Goal: Navigation & Orientation: Find specific page/section

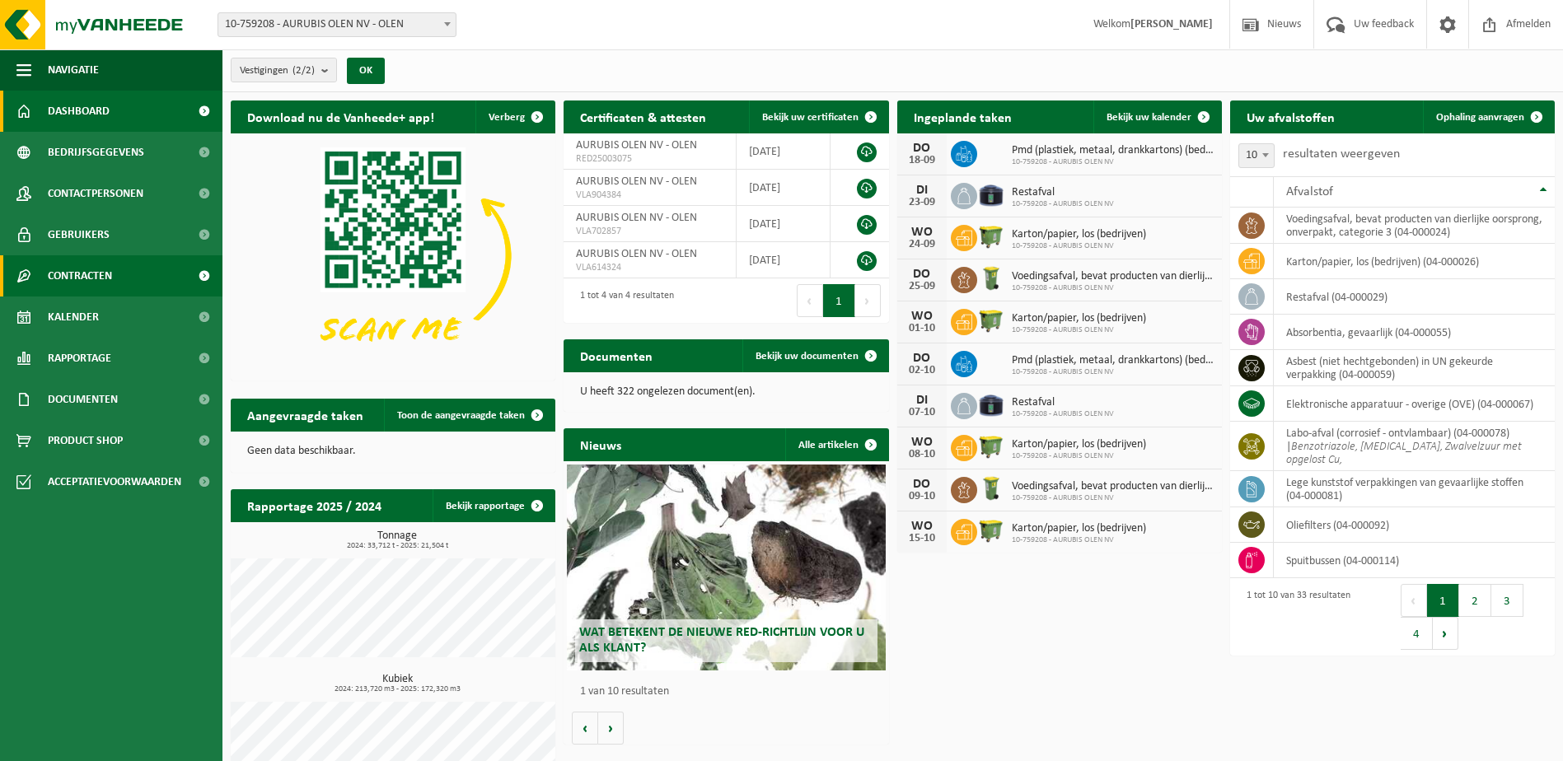
click at [100, 273] on span "Contracten" at bounding box center [80, 275] width 64 height 41
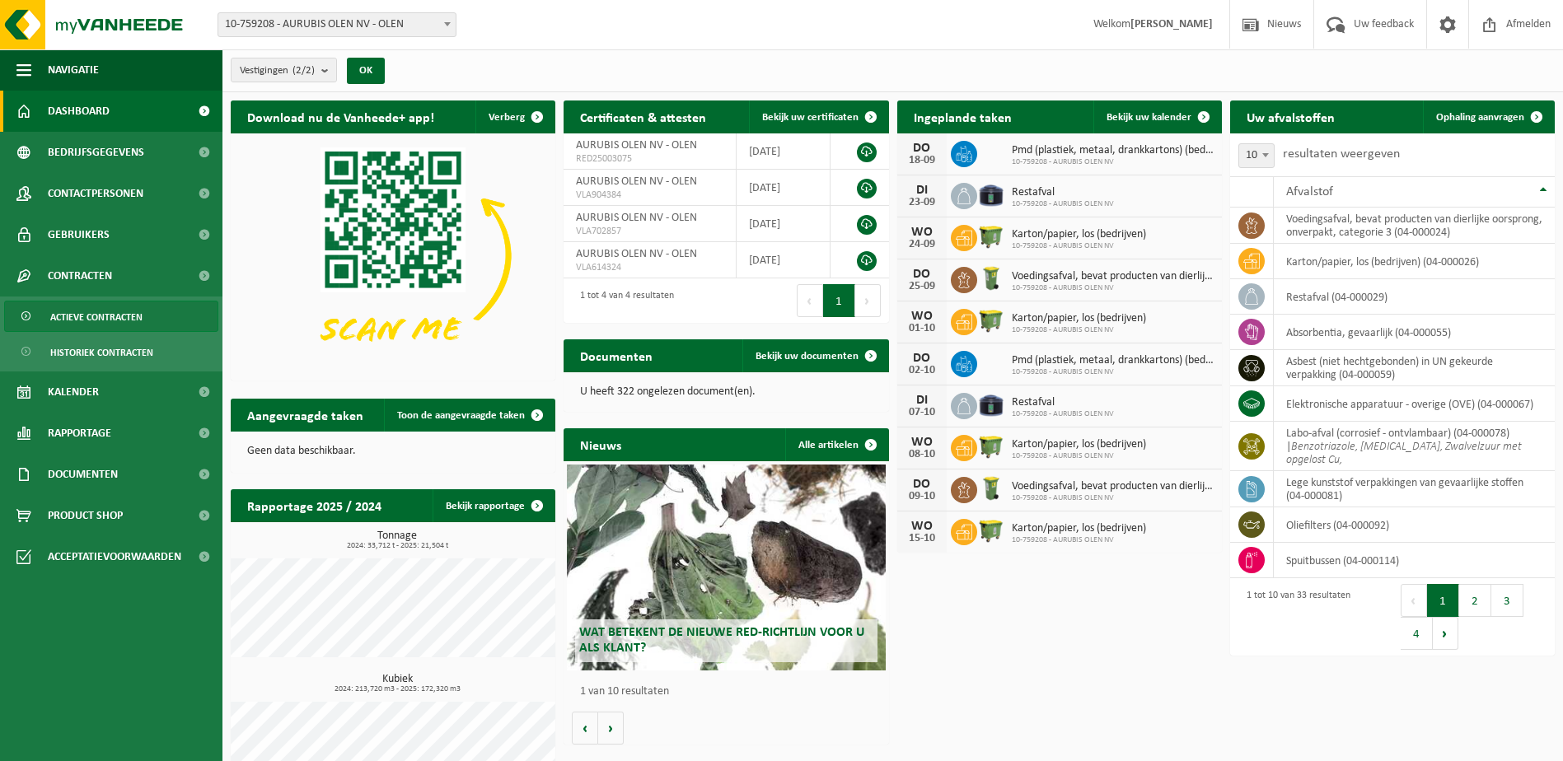
click at [112, 313] on span "Actieve contracten" at bounding box center [96, 317] width 92 height 31
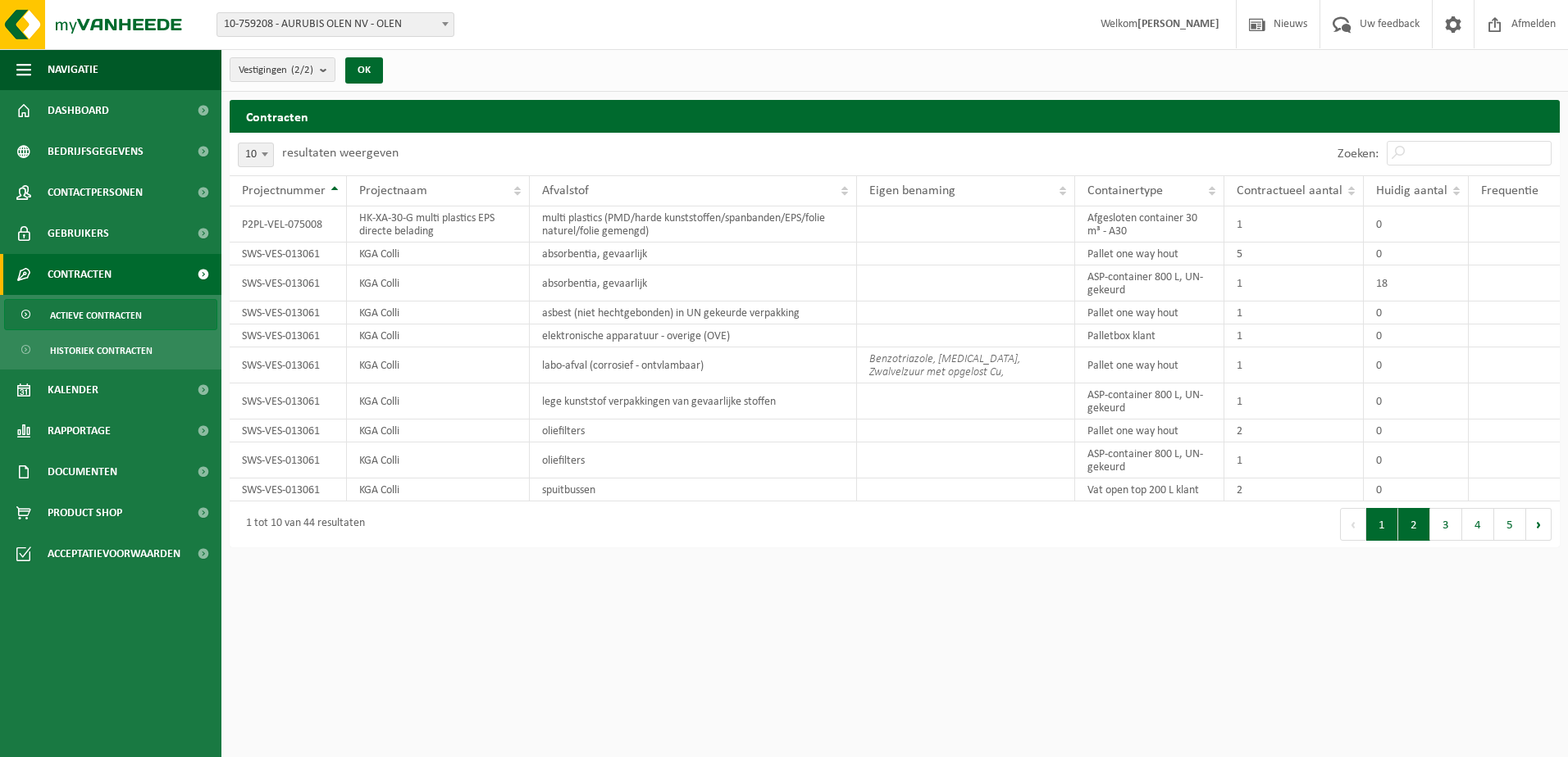
click at [1419, 520] on button "2" at bounding box center [1414, 524] width 32 height 33
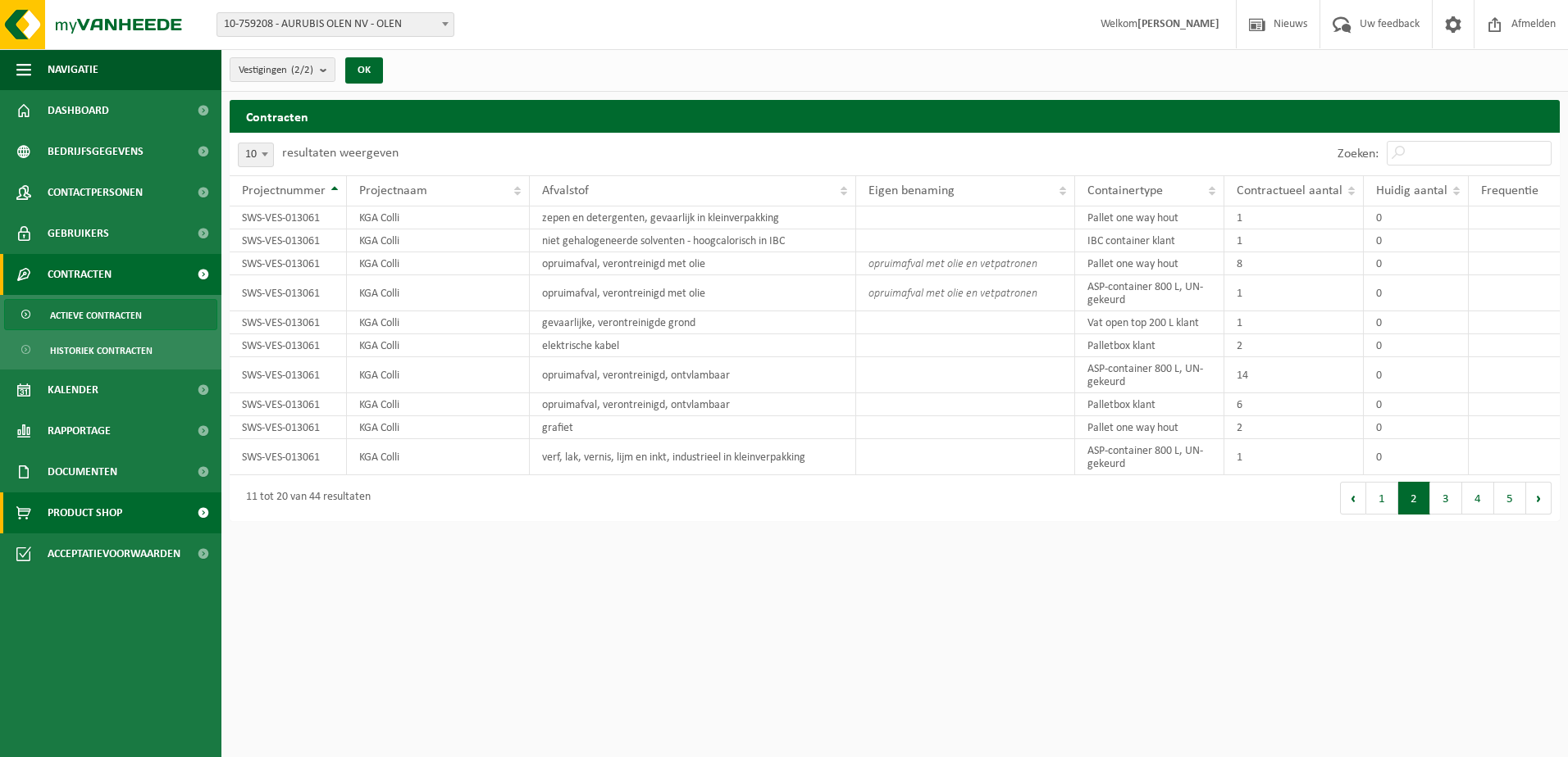
click at [82, 503] on span "Product Shop" at bounding box center [85, 512] width 75 height 41
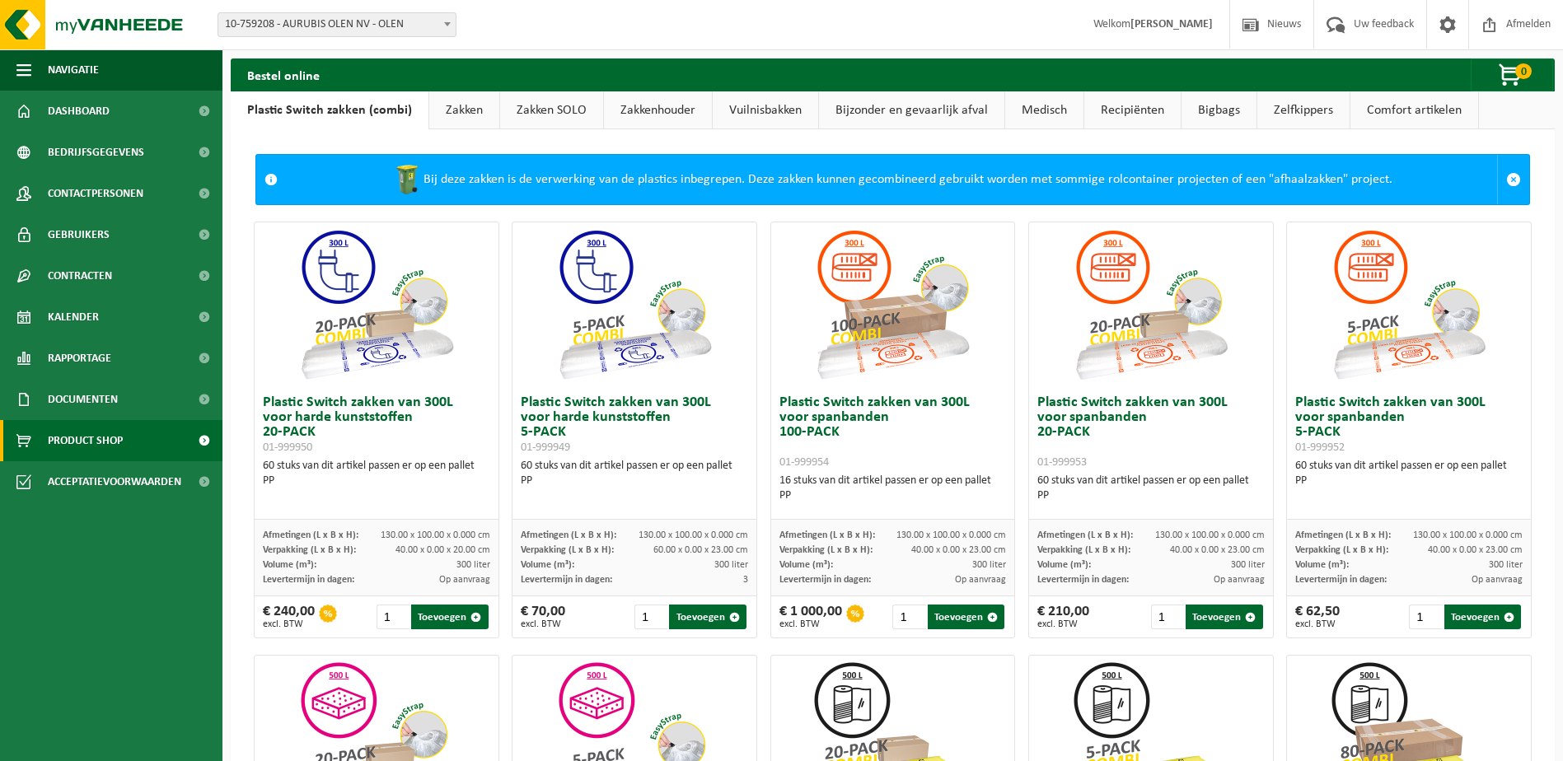
click at [469, 108] on link "Zakken" at bounding box center [464, 110] width 70 height 38
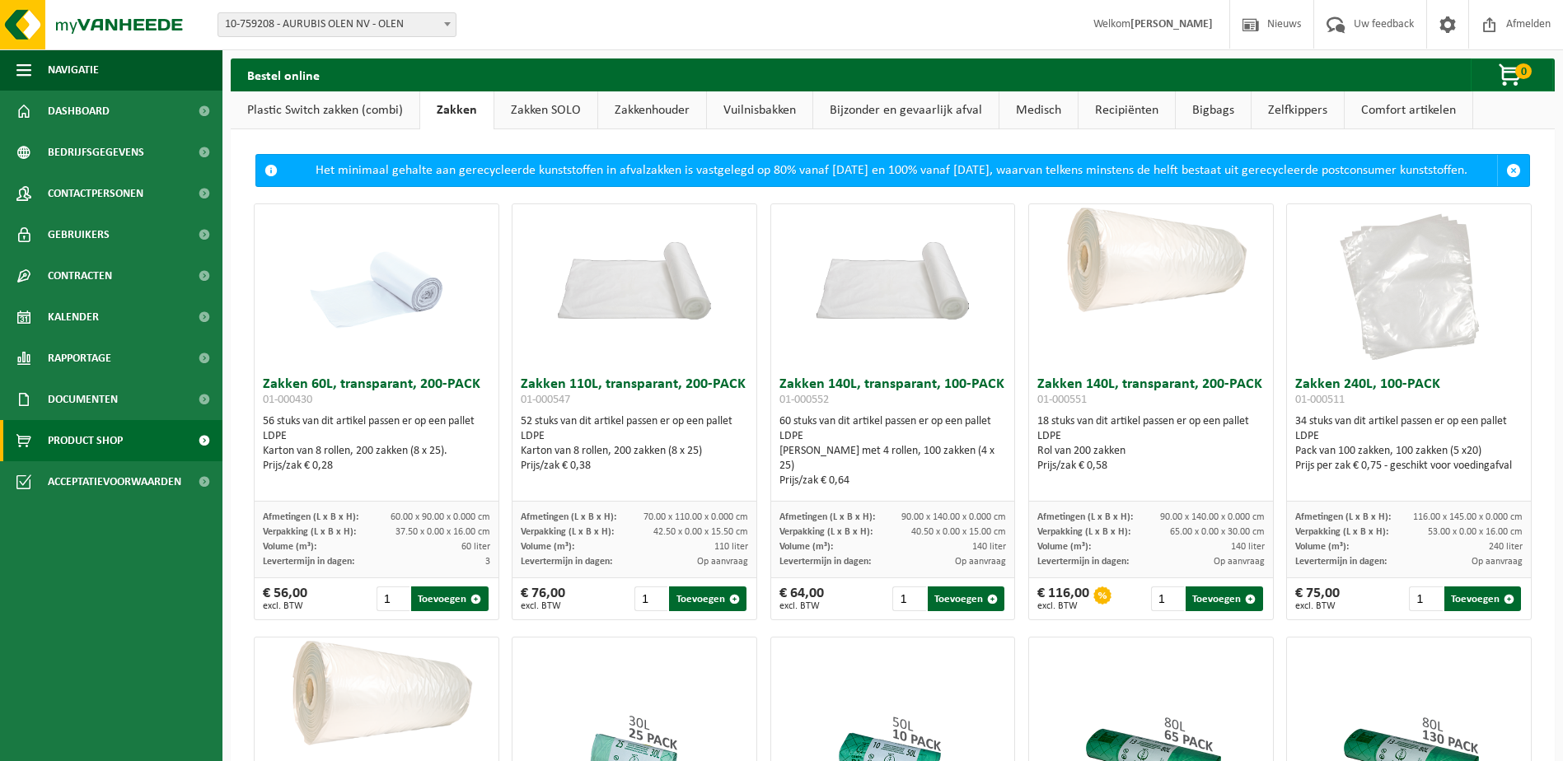
click at [755, 104] on link "Vuilnisbakken" at bounding box center [759, 110] width 105 height 38
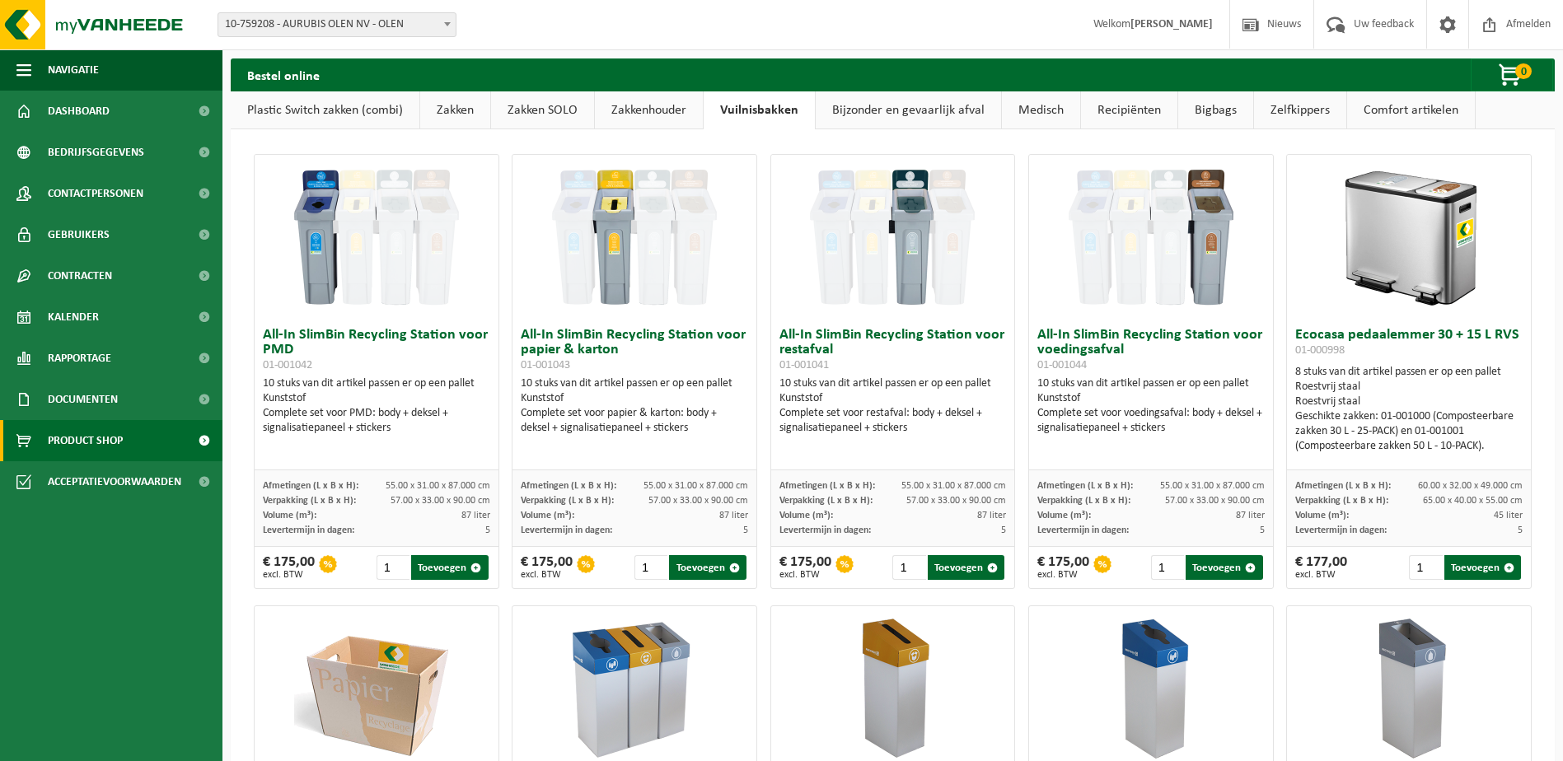
click at [938, 113] on link "Bijzonder en gevaarlijk afval" at bounding box center [908, 110] width 185 height 38
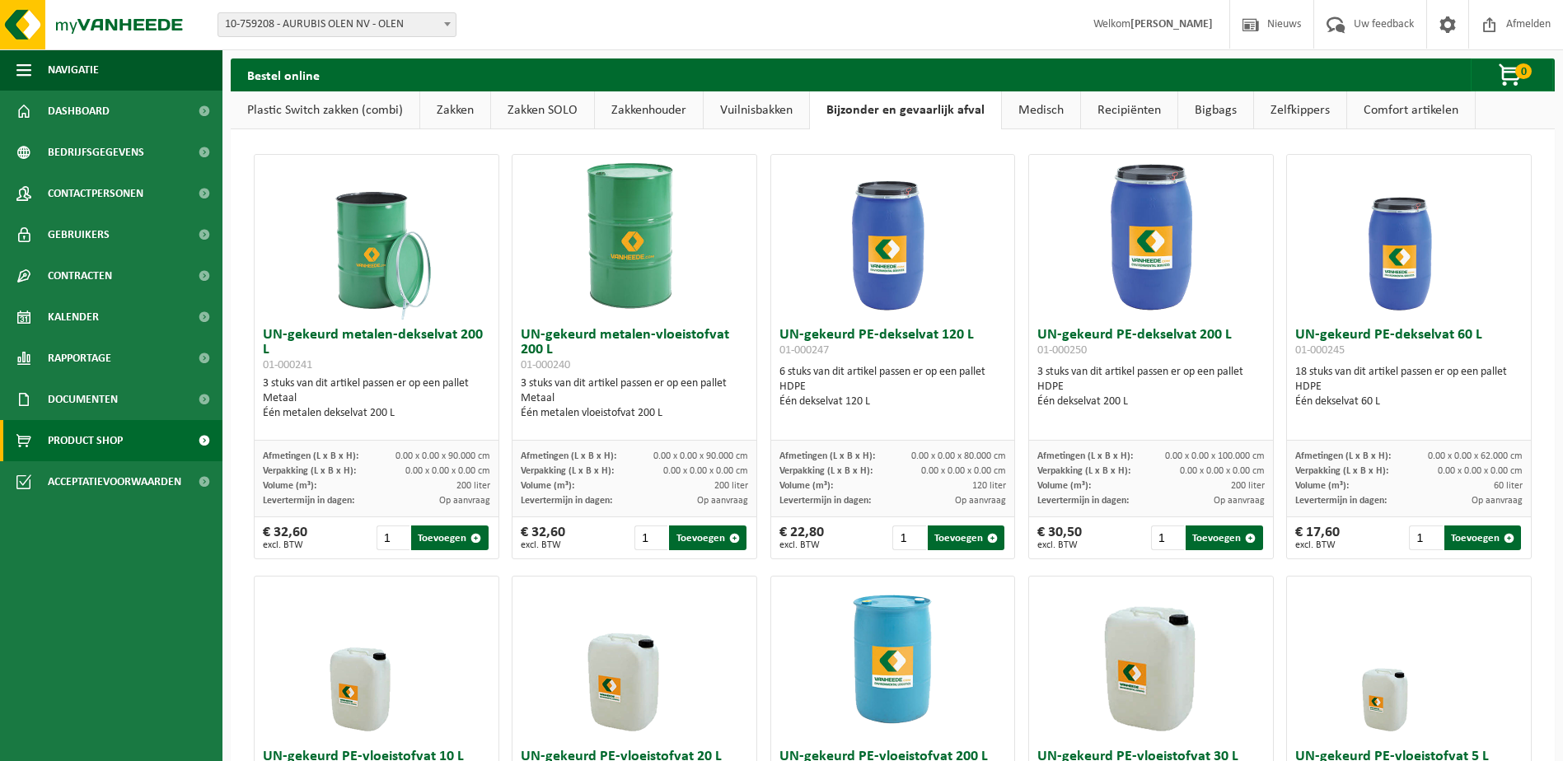
click at [1032, 111] on link "Medisch" at bounding box center [1041, 110] width 78 height 38
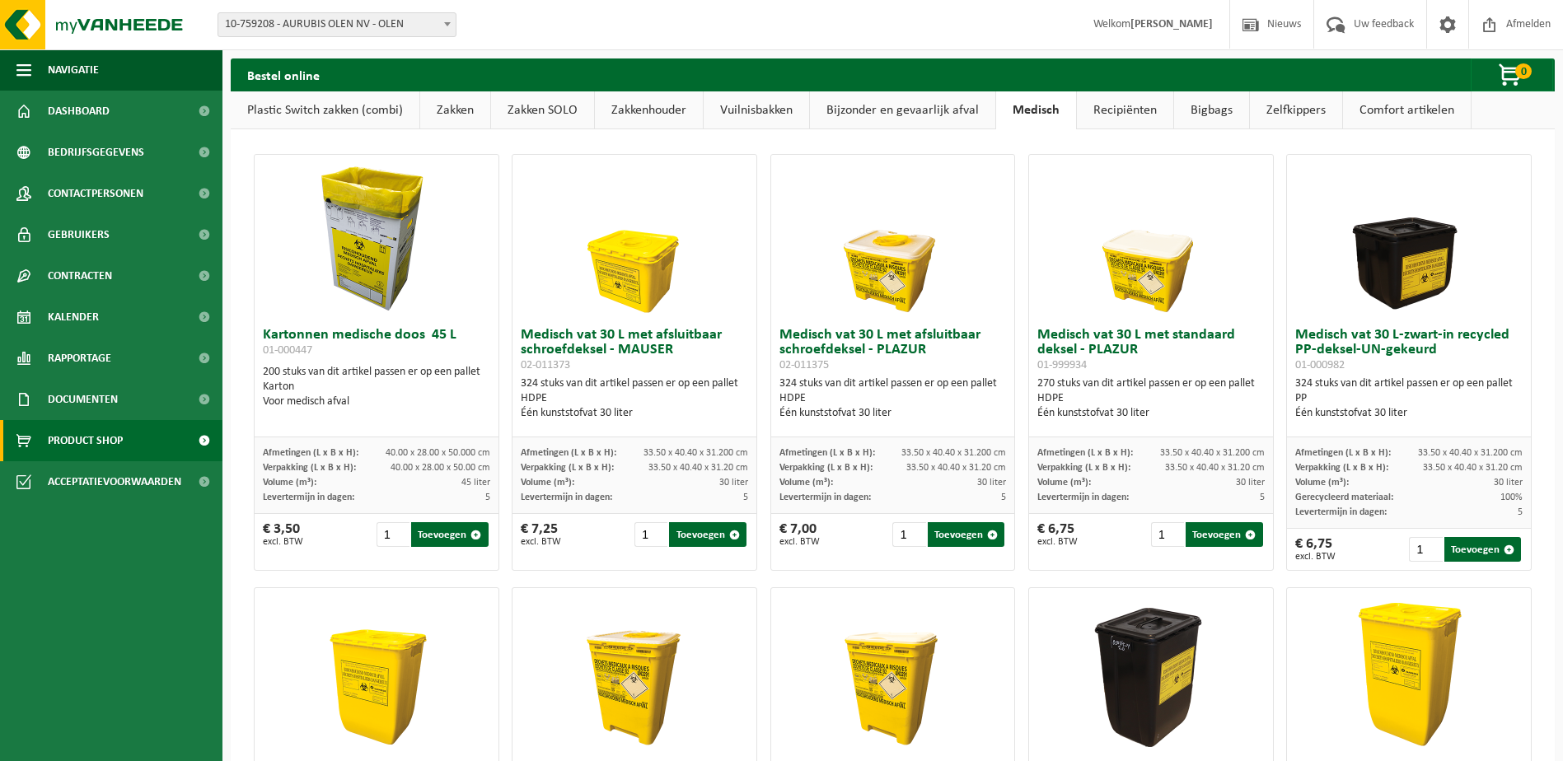
click at [1108, 107] on link "Recipiënten" at bounding box center [1125, 110] width 96 height 38
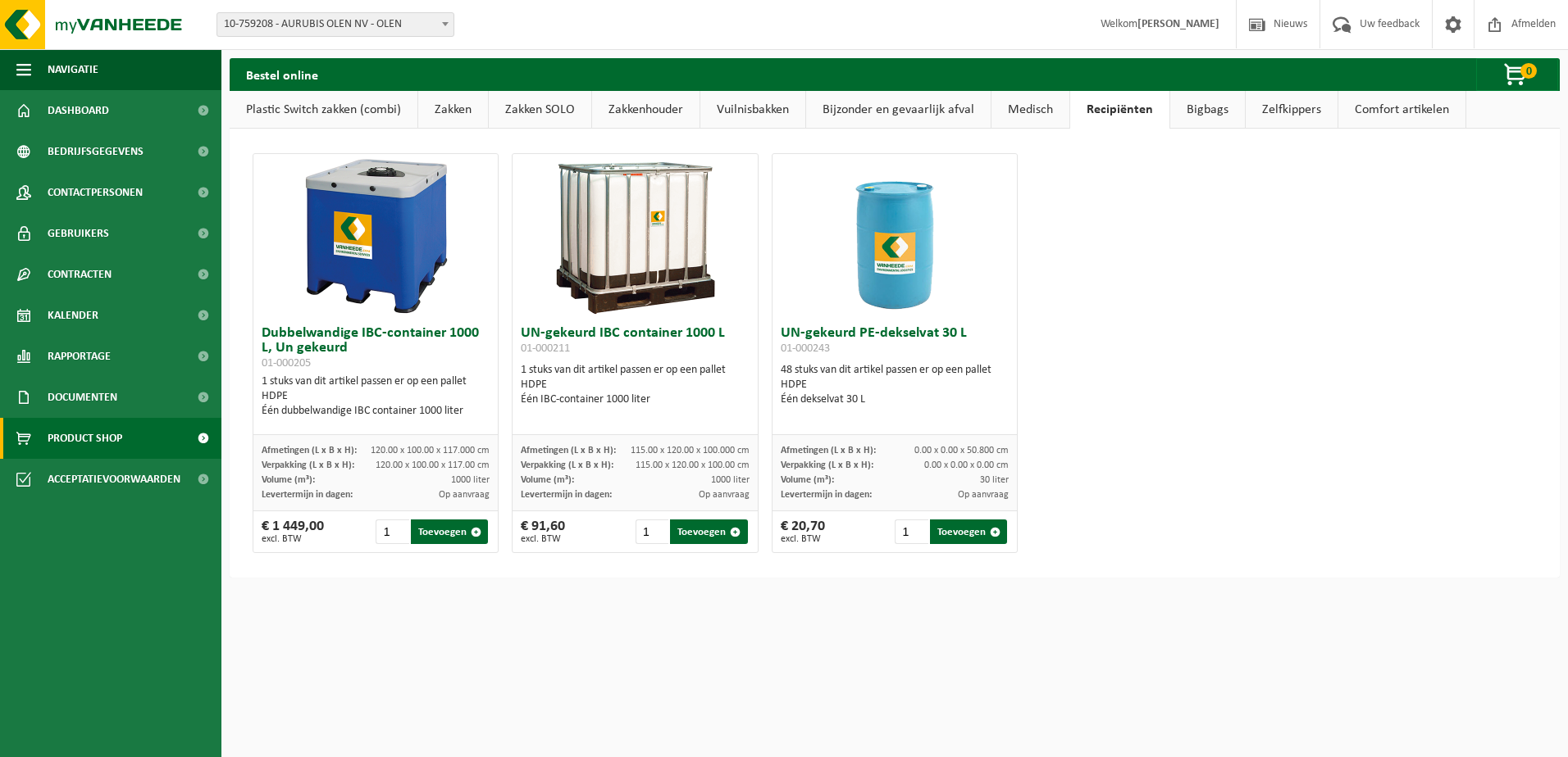
click at [1196, 113] on link "Bigbags" at bounding box center [1207, 109] width 75 height 38
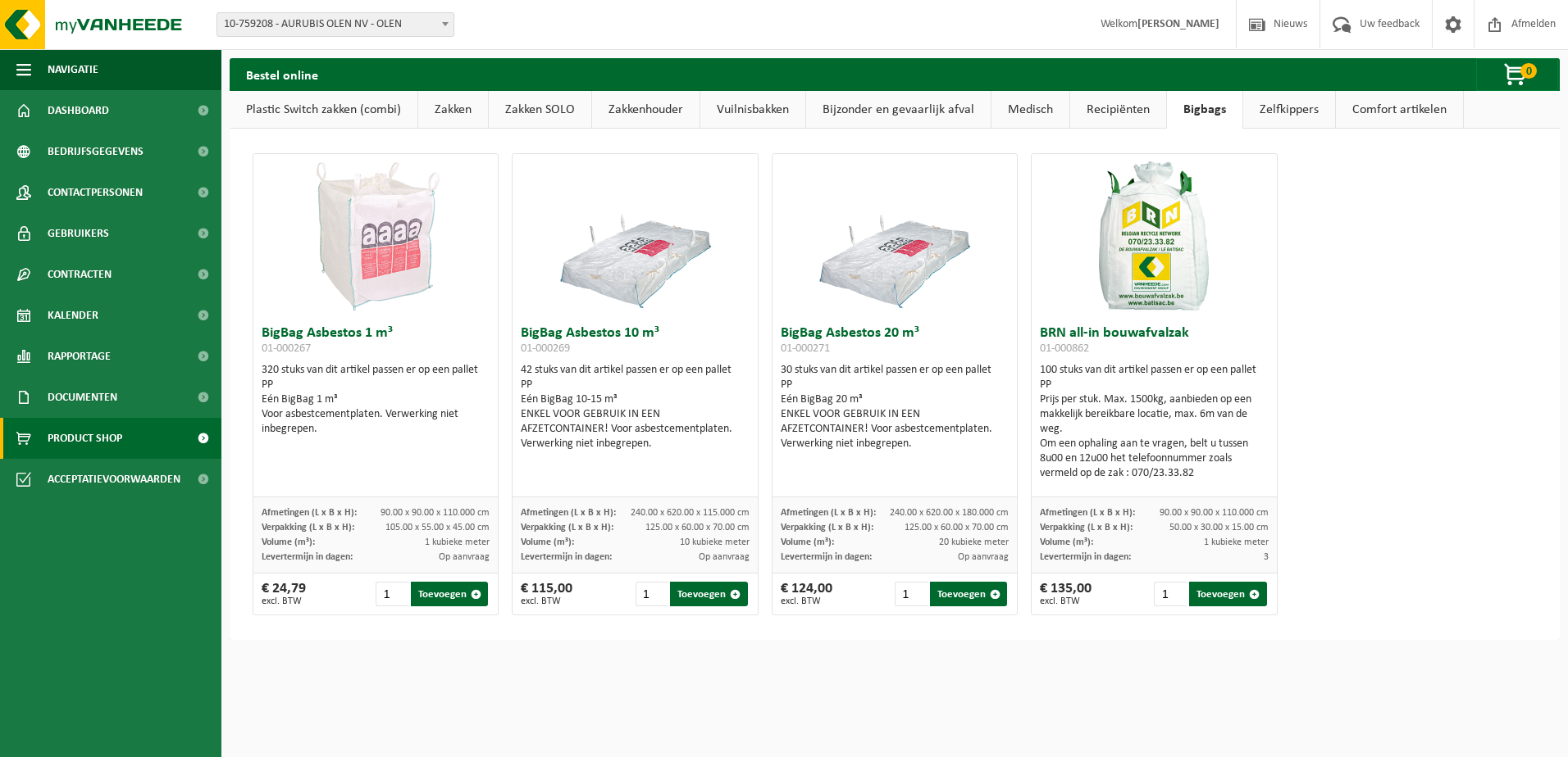
click at [1271, 110] on link "Zelfkippers" at bounding box center [1288, 109] width 92 height 38
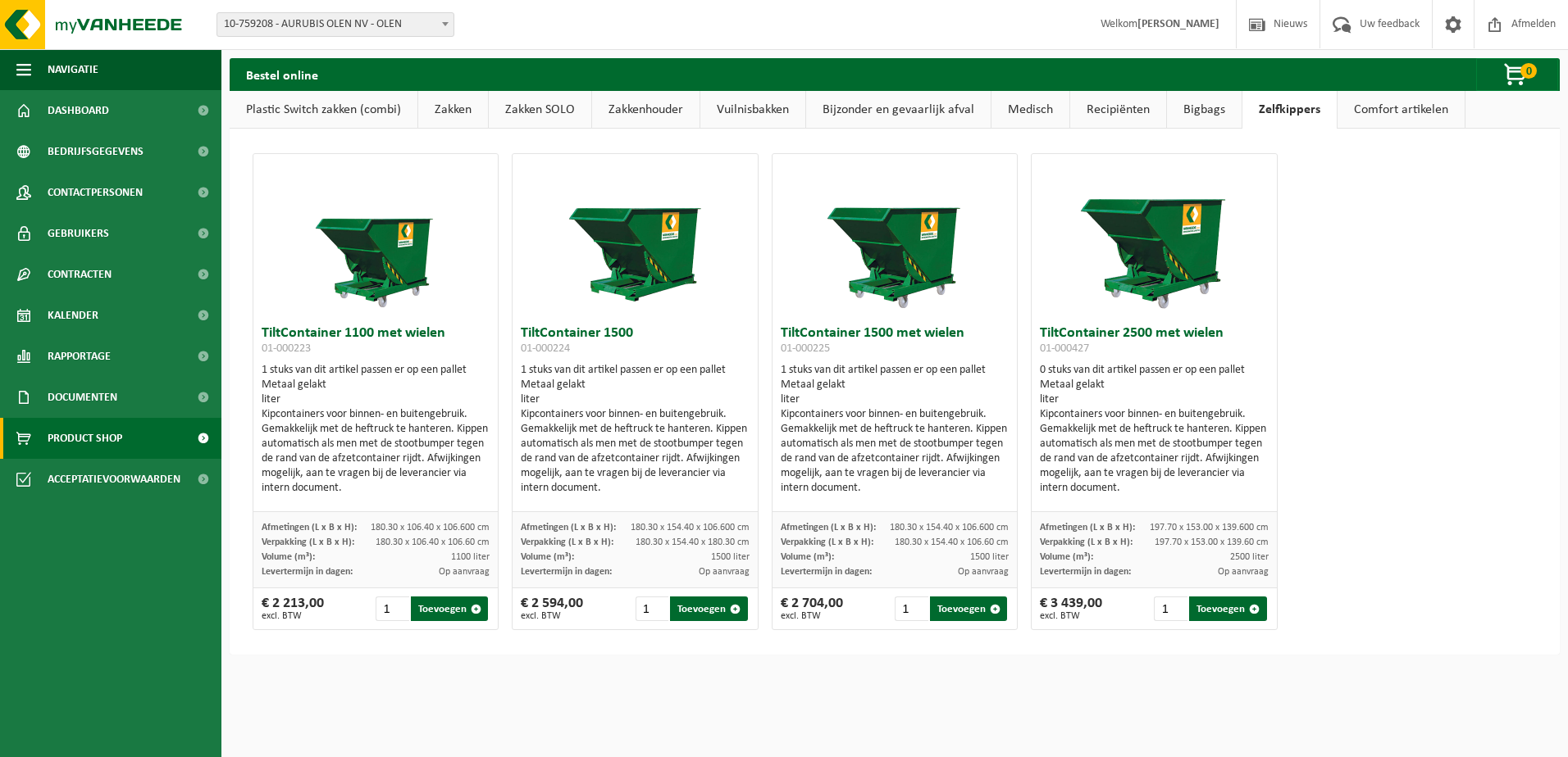
click at [1376, 104] on link "Comfort artikelen" at bounding box center [1401, 109] width 127 height 38
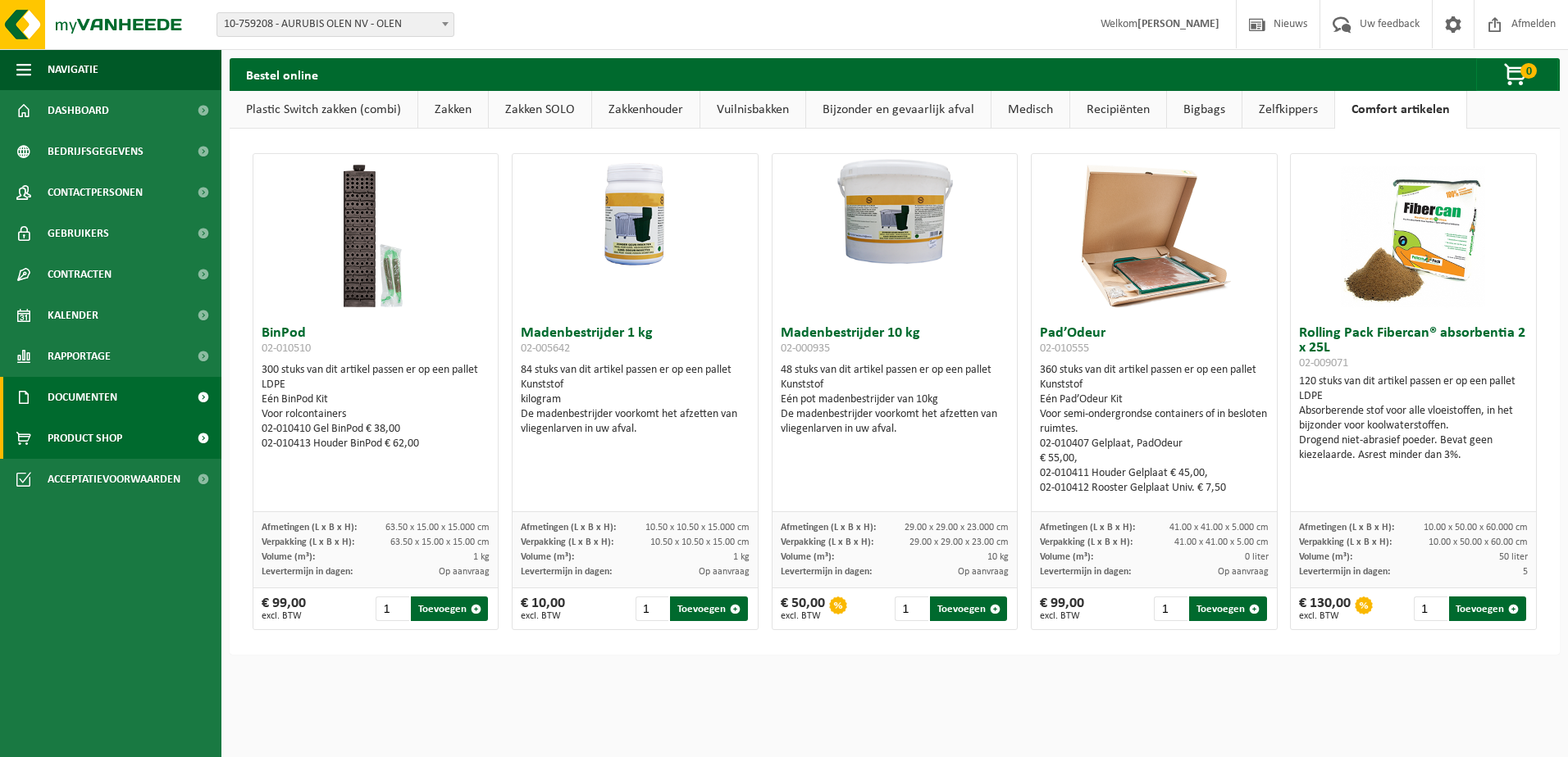
click at [92, 394] on span "Documenten" at bounding box center [83, 397] width 70 height 41
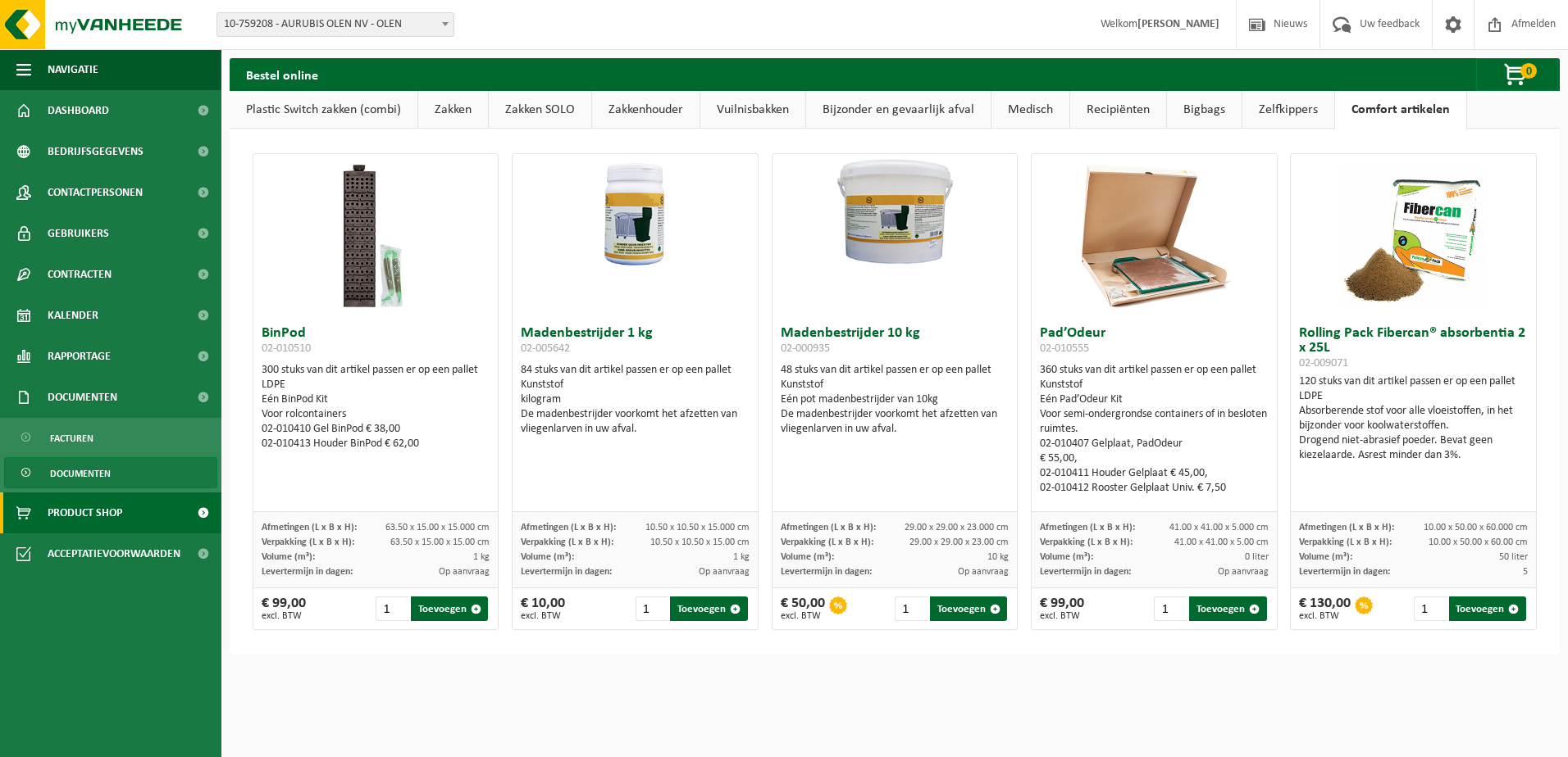
click at [101, 469] on span "Documenten" at bounding box center [80, 473] width 61 height 31
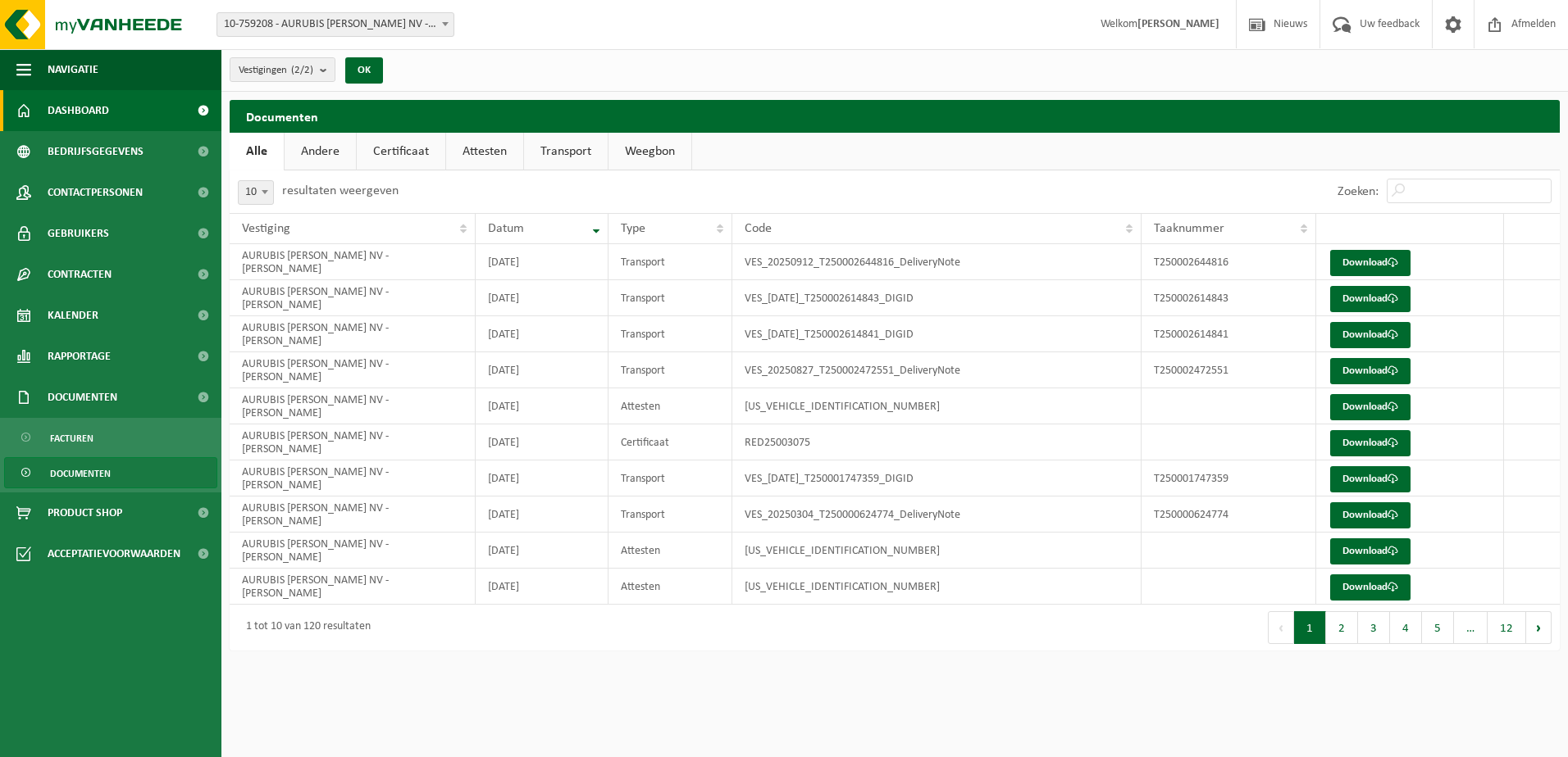
click at [123, 104] on link "Dashboard" at bounding box center [110, 110] width 222 height 41
